Goal: Transaction & Acquisition: Purchase product/service

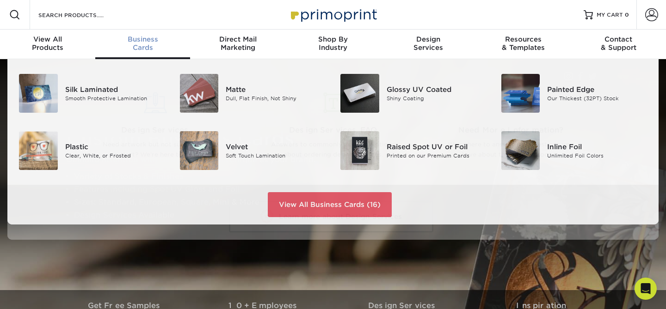
click at [143, 42] on span "Business" at bounding box center [142, 39] width 95 height 8
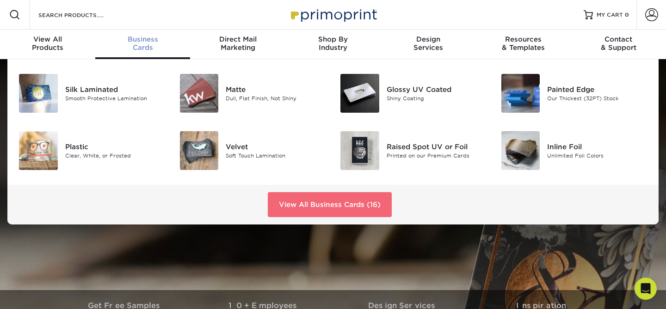
click at [320, 202] on link "View All Business Cards (16)" at bounding box center [330, 204] width 124 height 25
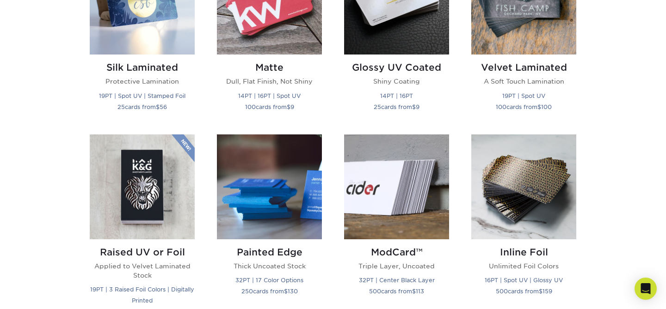
scroll to position [520, 0]
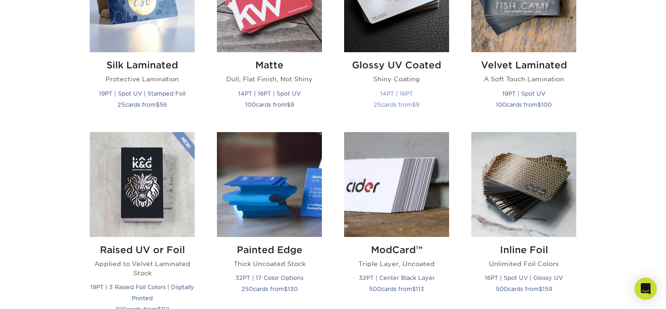
click at [389, 43] on img at bounding box center [396, -1] width 105 height 105
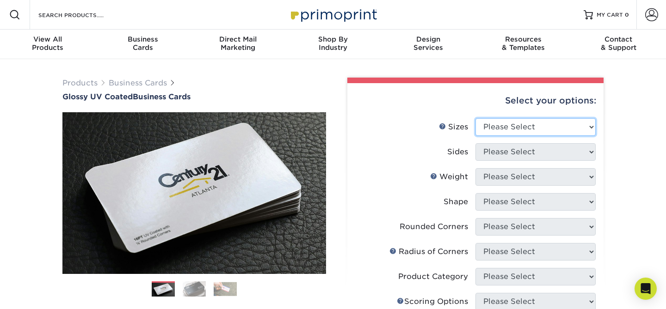
click at [543, 131] on select "Please Select 1.5" x 3.5" - Mini 1.75" x 3.5" - Mini 2" x 2" - Square 2" x 3" -…" at bounding box center [535, 127] width 120 height 18
select select "2.00x3.50"
click at [475, 118] on select "Please Select 1.5" x 3.5" - Mini 1.75" x 3.5" - Mini 2" x 2" - Square 2" x 3" -…" at bounding box center [535, 127] width 120 height 18
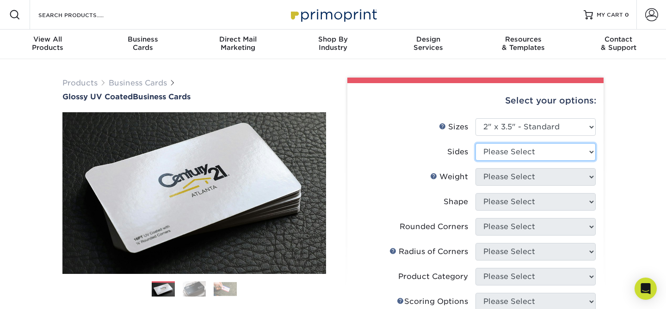
click at [516, 154] on select "Please Select Print Both Sides Print Front Only" at bounding box center [535, 152] width 120 height 18
select select "13abbda7-1d64-4f25-8bb2-c179b224825d"
click at [475, 143] on select "Please Select Print Both Sides Print Front Only" at bounding box center [535, 152] width 120 height 18
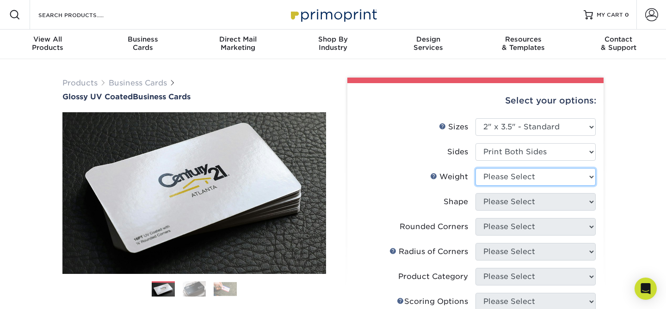
click at [500, 179] on select "Please Select 16PT 14PT" at bounding box center [535, 177] width 120 height 18
select select "14PT"
click at [475, 168] on select "Please Select 16PT 14PT" at bounding box center [535, 177] width 120 height 18
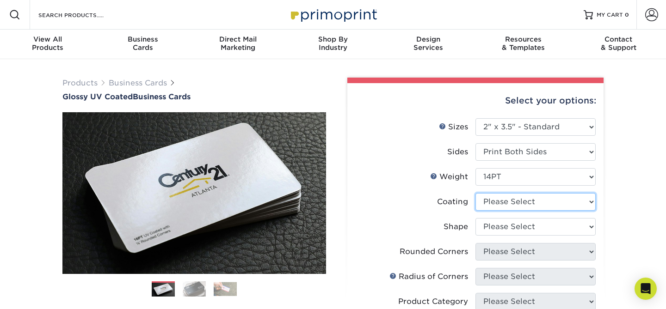
click at [491, 205] on select at bounding box center [535, 202] width 120 height 18
select select "ae367451-b2b8-45df-a344-0f05b6a12993"
click at [475, 193] on select at bounding box center [535, 202] width 120 height 18
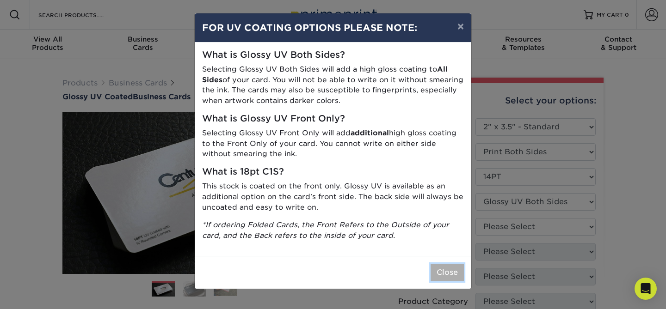
click at [442, 275] on button "Close" at bounding box center [446, 273] width 33 height 18
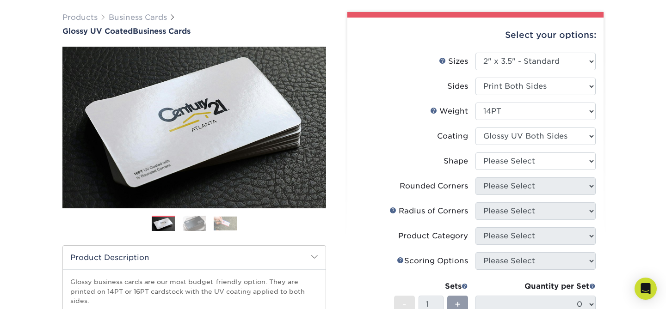
scroll to position [65, 0]
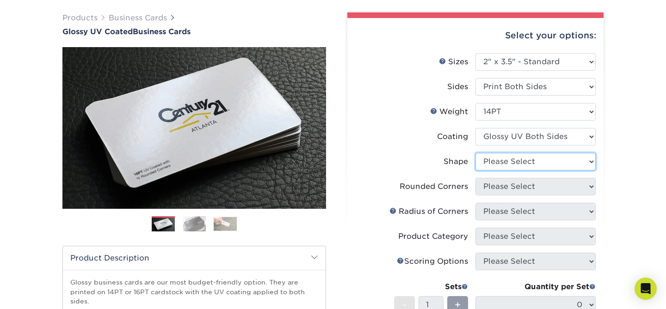
click at [507, 167] on select "Please Select Standard" at bounding box center [535, 162] width 120 height 18
select select "standard"
click at [475, 153] on select "Please Select Standard" at bounding box center [535, 162] width 120 height 18
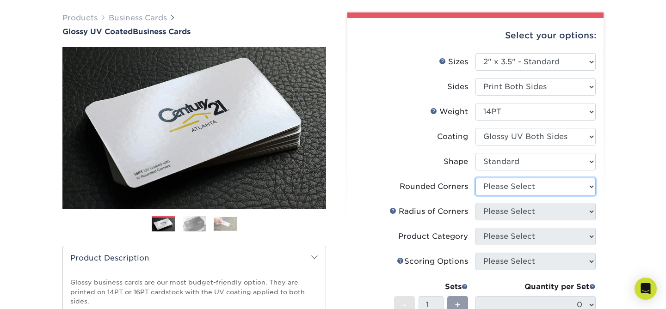
click at [501, 185] on select "Please Select Yes - Round 2 Corners Yes - Round 4 Corners No" at bounding box center [535, 187] width 120 height 18
select select "0"
click at [475, 178] on select "Please Select Yes - Round 2 Corners Yes - Round 4 Corners No" at bounding box center [535, 187] width 120 height 18
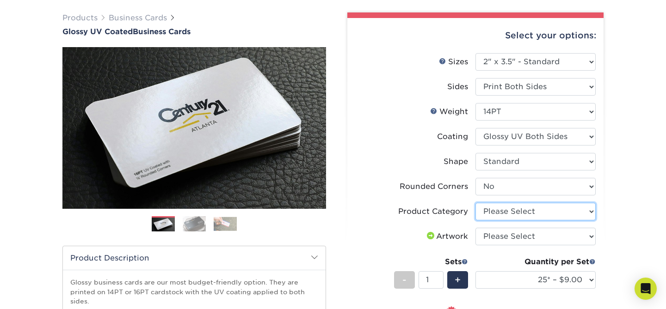
click at [495, 212] on select "Please Select Business Cards" at bounding box center [535, 212] width 120 height 18
select select "3b5148f1-0588-4f88-a218-97bcfdce65c1"
click at [475, 203] on select "Please Select Business Cards" at bounding box center [535, 212] width 120 height 18
click at [492, 236] on select "Please Select I will upload files I need a design - $100" at bounding box center [535, 237] width 120 height 18
select select "upload"
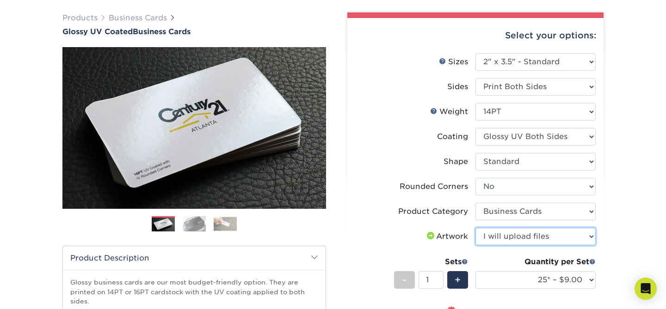
click at [475, 228] on select "Please Select I will upload files I need a design - $100" at bounding box center [535, 237] width 120 height 18
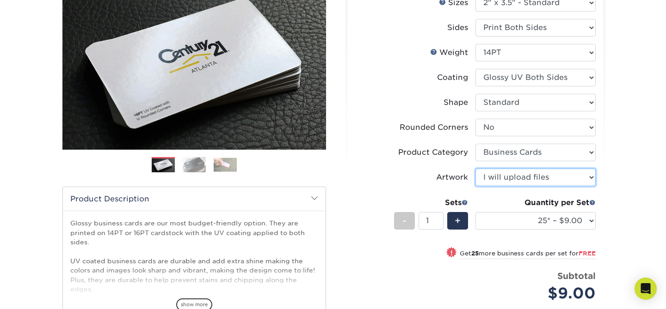
scroll to position [124, 0]
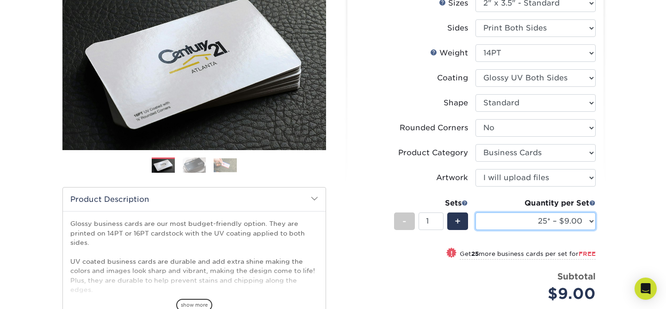
click at [589, 220] on select "25* – $9.00 50* – $9.00 100* – $9.00 250* – $17.00 500 – $33.00 1000 – $42.00 2…" at bounding box center [535, 222] width 120 height 18
select select "250* – $17.00"
click at [475, 213] on select "25* – $9.00 50* – $9.00 100* – $9.00 250* – $17.00 500 – $33.00 1000 – $42.00 2…" at bounding box center [535, 222] width 120 height 18
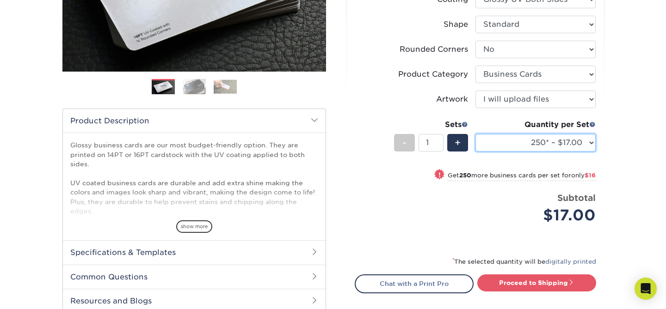
scroll to position [202, 0]
